Goal: Task Accomplishment & Management: Use online tool/utility

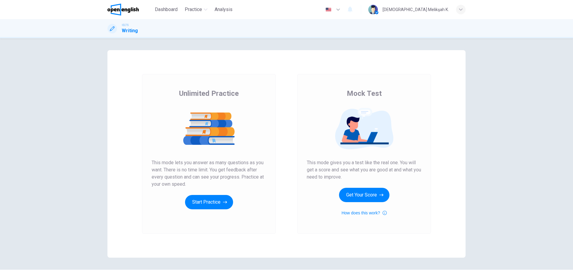
drag, startPoint x: 148, startPoint y: 163, endPoint x: 188, endPoint y: 161, distance: 40.0
click at [188, 161] on div "Unlimited Practice This mode lets you answer as many questions as you want. The…" at bounding box center [209, 154] width 134 height 160
drag, startPoint x: 188, startPoint y: 161, endPoint x: 220, endPoint y: 163, distance: 32.5
click at [220, 163] on span "This mode lets you answer as many questions as you want. There is no time limit…" at bounding box center [209, 173] width 115 height 29
drag, startPoint x: 227, startPoint y: 163, endPoint x: 255, endPoint y: 162, distance: 28.1
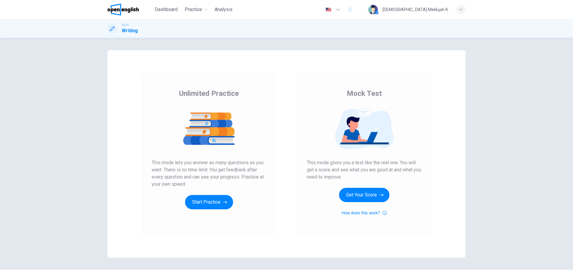
click at [255, 162] on span "This mode lets you answer as many questions as you want. There is no time limit…" at bounding box center [209, 173] width 115 height 29
click at [207, 207] on button "Start Practice" at bounding box center [209, 202] width 48 height 14
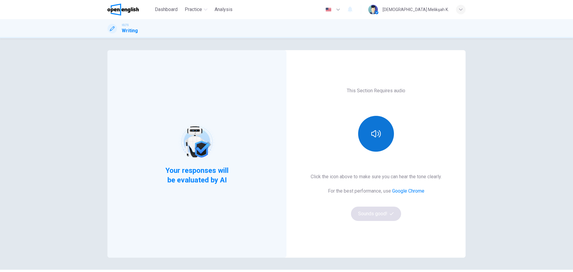
click at [371, 137] on icon "button" at bounding box center [376, 134] width 10 height 10
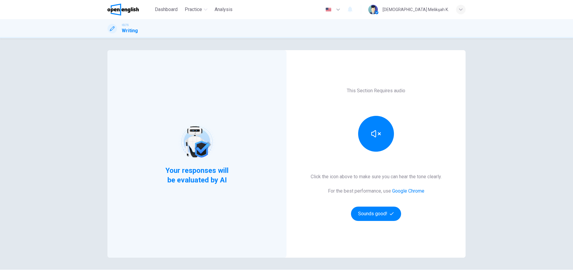
click at [534, 266] on div "Your responses will be evaluated by AI This Section Requires audio Click the ic…" at bounding box center [286, 155] width 573 height 234
click at [372, 134] on icon "button" at bounding box center [376, 134] width 10 height 10
click at [382, 218] on button "Sounds good!" at bounding box center [376, 213] width 50 height 14
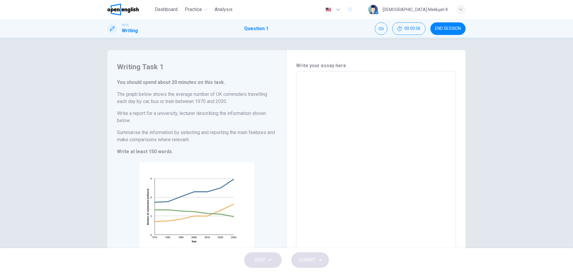
drag, startPoint x: 110, startPoint y: 95, endPoint x: 145, endPoint y: 95, distance: 35.2
click at [145, 95] on div "Writing Task 1 You should spend about 20 minutes on this task. The graph below …" at bounding box center [196, 169] width 179 height 238
drag, startPoint x: 131, startPoint y: 93, endPoint x: 185, endPoint y: 92, distance: 54.6
click at [183, 93] on h6 "The graph below shows the average number of UK commuters travelling each day by…" at bounding box center [197, 98] width 160 height 14
drag, startPoint x: 188, startPoint y: 93, endPoint x: 253, endPoint y: 98, distance: 65.5
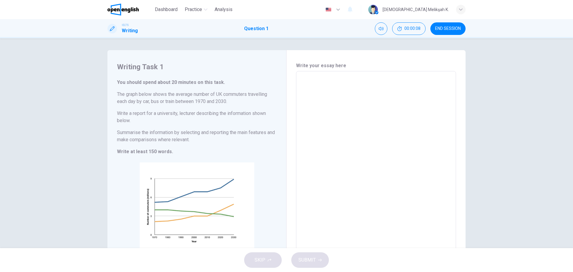
click at [235, 96] on h6 "The graph below shows the average number of UK commuters travelling each day by…" at bounding box center [197, 98] width 160 height 14
drag, startPoint x: 133, startPoint y: 112, endPoint x: 161, endPoint y: 115, distance: 28.5
click at [161, 115] on h6 "Write a report for a university, lecturer describing the information shown belo…" at bounding box center [197, 117] width 160 height 14
drag, startPoint x: 162, startPoint y: 115, endPoint x: 190, endPoint y: 112, distance: 27.8
click at [189, 113] on h6 "Write a report for a university, lecturer describing the information shown belo…" at bounding box center [197, 117] width 160 height 14
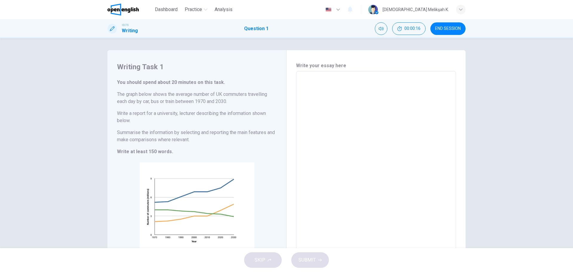
drag, startPoint x: 159, startPoint y: 134, endPoint x: 194, endPoint y: 135, distance: 34.9
click at [194, 135] on h6 "Summarise the information by selecting and reporting the main features and make…" at bounding box center [197, 136] width 160 height 14
click at [330, 119] on textarea at bounding box center [376, 169] width 152 height 186
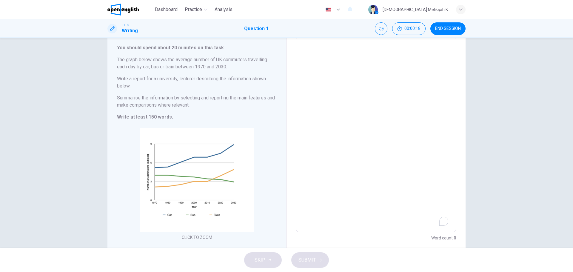
scroll to position [52, 0]
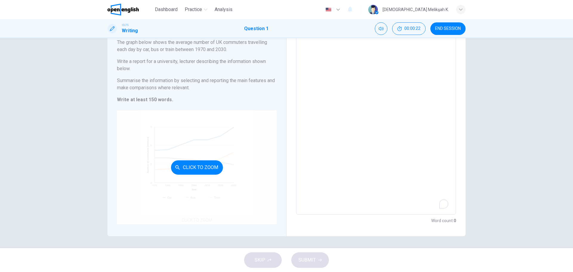
click at [190, 215] on div "Click to Zoom" at bounding box center [197, 167] width 160 height 114
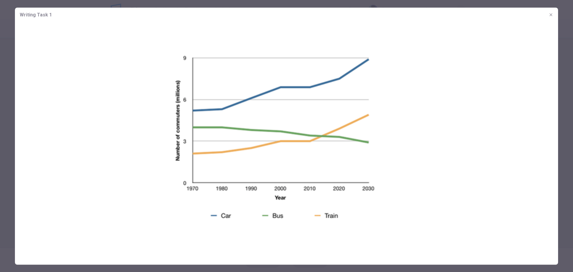
click at [568, 155] on div at bounding box center [286, 136] width 573 height 272
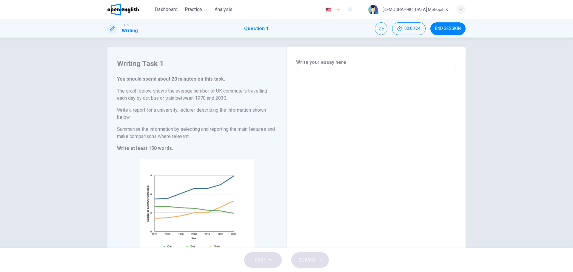
scroll to position [0, 0]
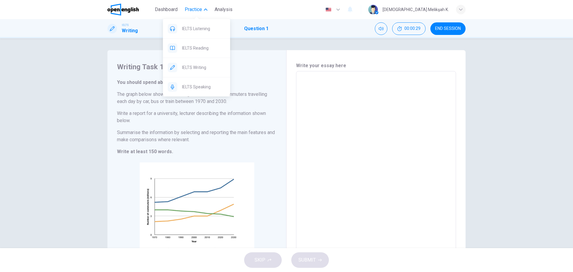
click at [203, 10] on button "Practice" at bounding box center [195, 9] width 27 height 11
click at [201, 66] on span "IELTS Writing" at bounding box center [203, 67] width 43 height 7
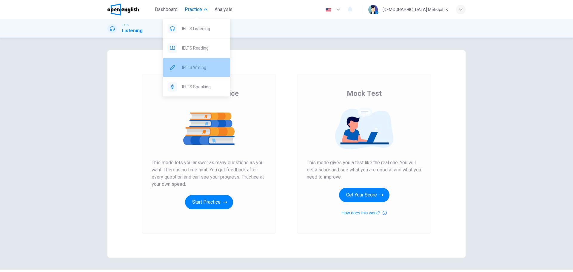
click at [193, 70] on span "IELTS Writing" at bounding box center [203, 67] width 43 height 7
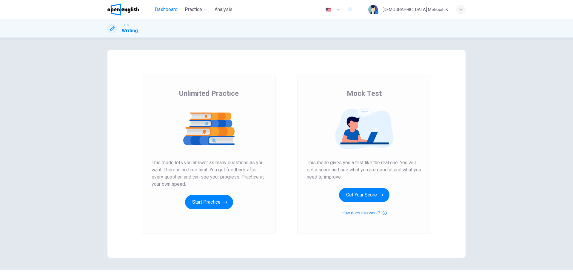
click at [167, 6] on span "Dashboard" at bounding box center [166, 9] width 23 height 7
